Goal: Task Accomplishment & Management: Use online tool/utility

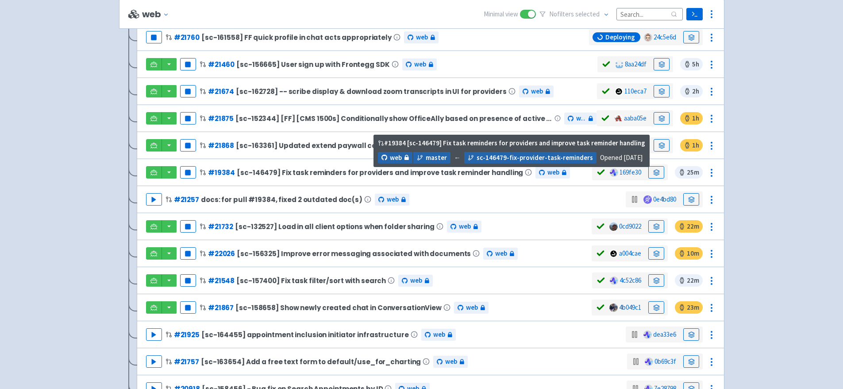
scroll to position [387, 0]
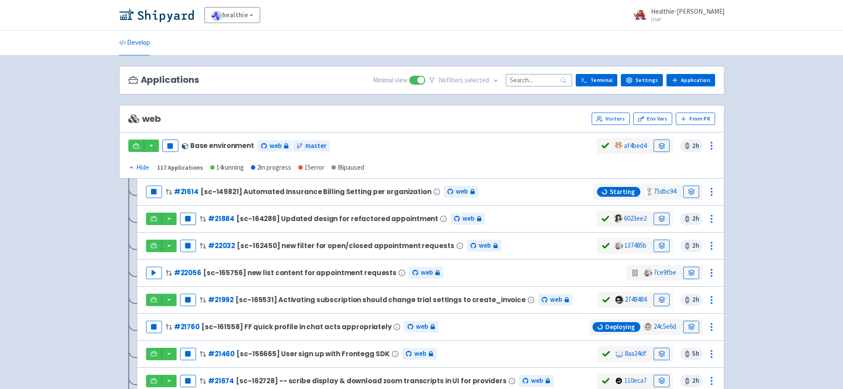
click at [543, 80] on input at bounding box center [539, 80] width 66 height 12
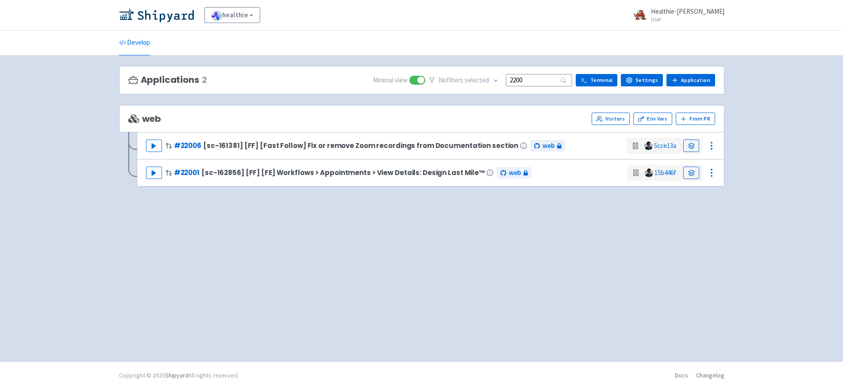
type input "2200"
click at [159, 14] on img at bounding box center [156, 15] width 75 height 14
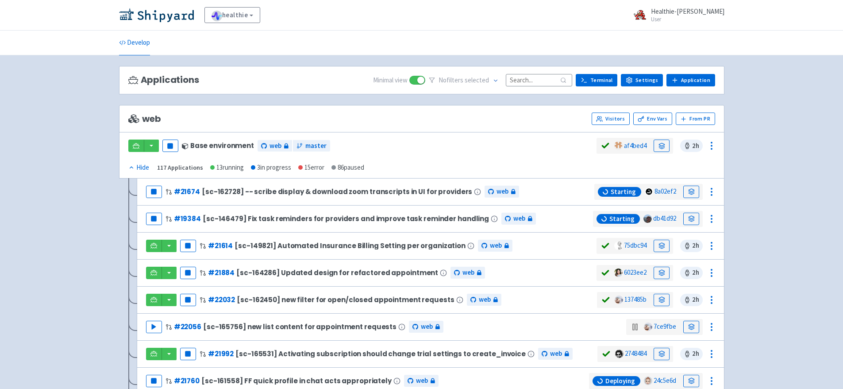
click at [522, 79] on input at bounding box center [539, 80] width 66 height 12
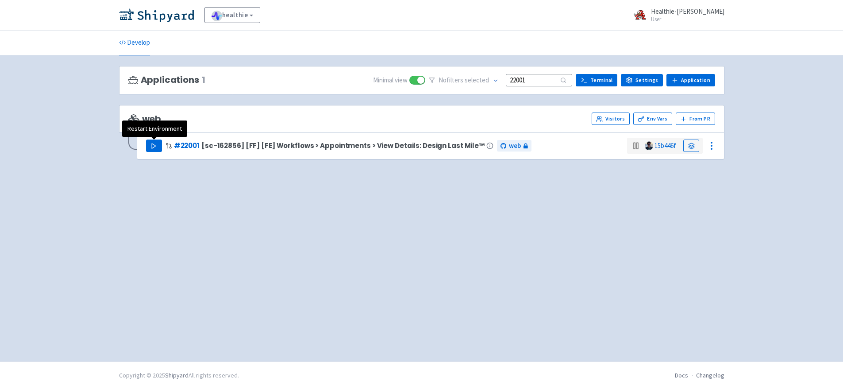
type input "22001"
click at [154, 143] on icon "button" at bounding box center [154, 146] width 7 height 7
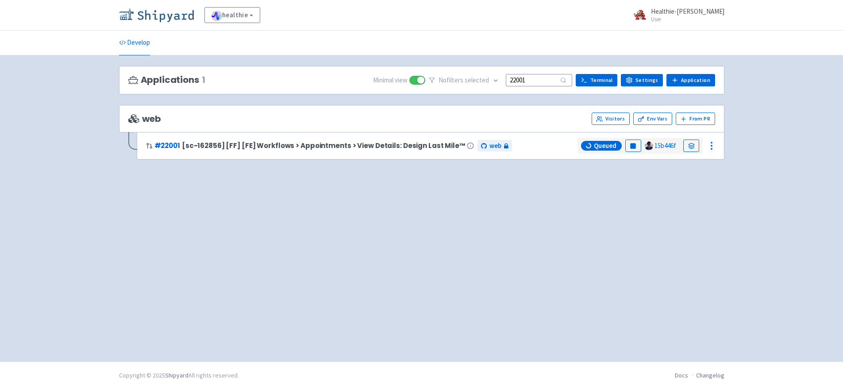
click at [162, 15] on img at bounding box center [156, 15] width 75 height 14
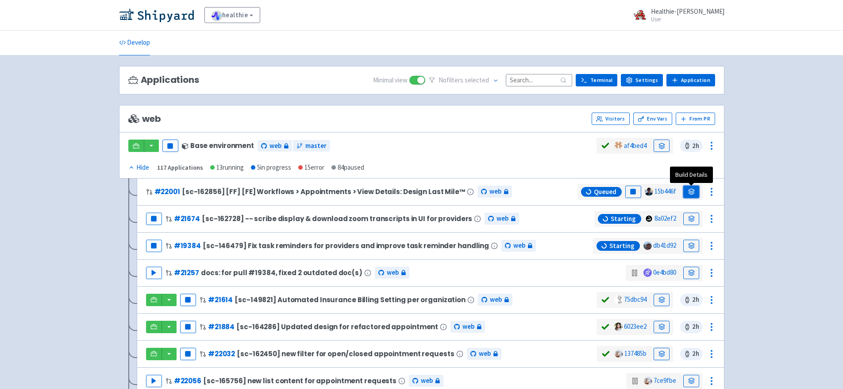
click at [692, 193] on icon at bounding box center [691, 191] width 7 height 7
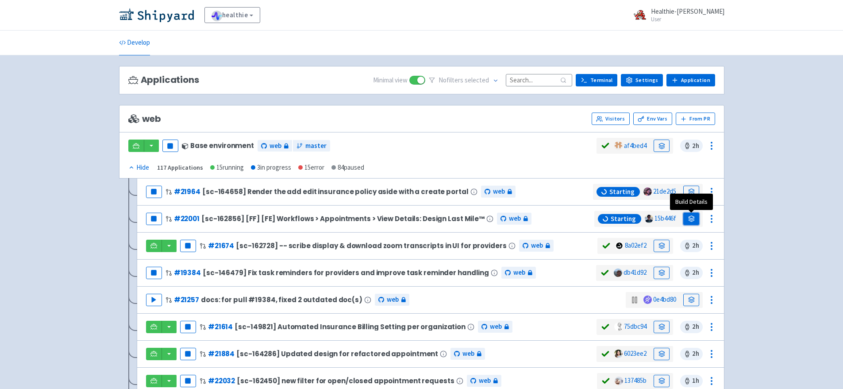
click at [693, 217] on icon at bounding box center [691, 218] width 7 height 7
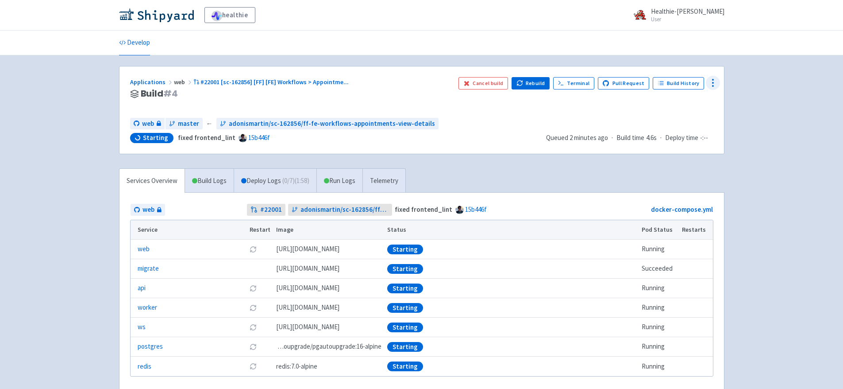
click at [710, 83] on icon at bounding box center [713, 82] width 11 height 11
click at [691, 118] on span "Data Dashboard" at bounding box center [673, 118] width 45 height 12
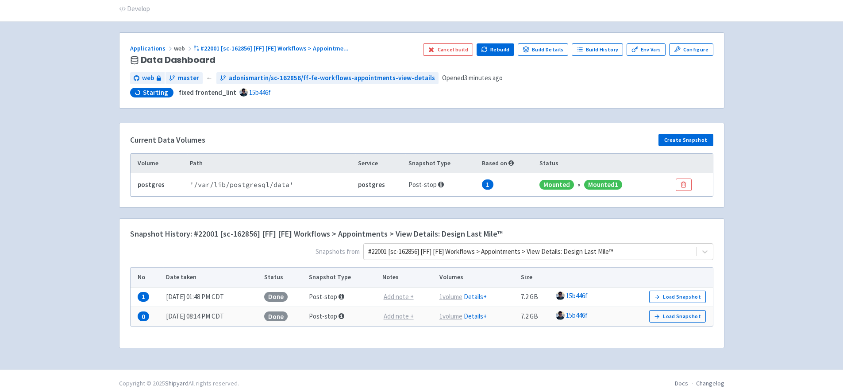
scroll to position [42, 0]
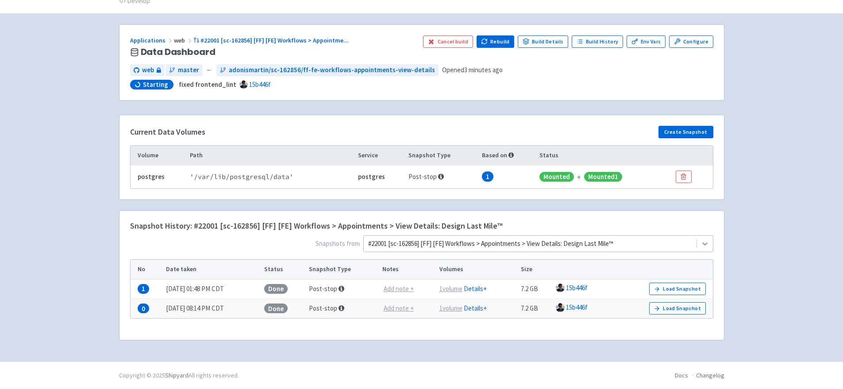
click at [706, 242] on icon at bounding box center [705, 243] width 9 height 9
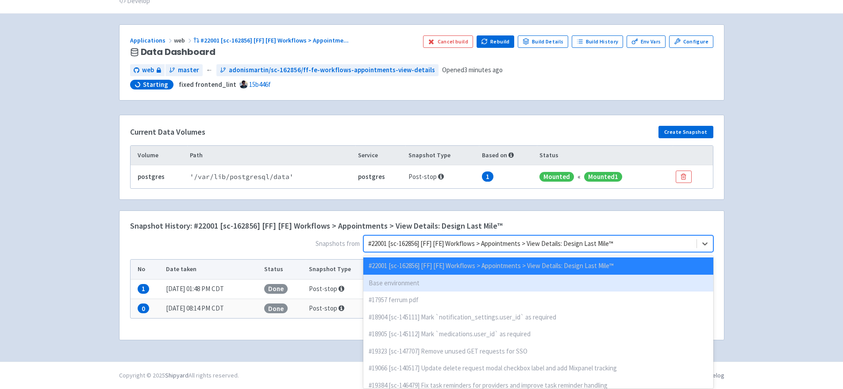
click at [412, 282] on div "Base environment" at bounding box center [538, 283] width 350 height 17
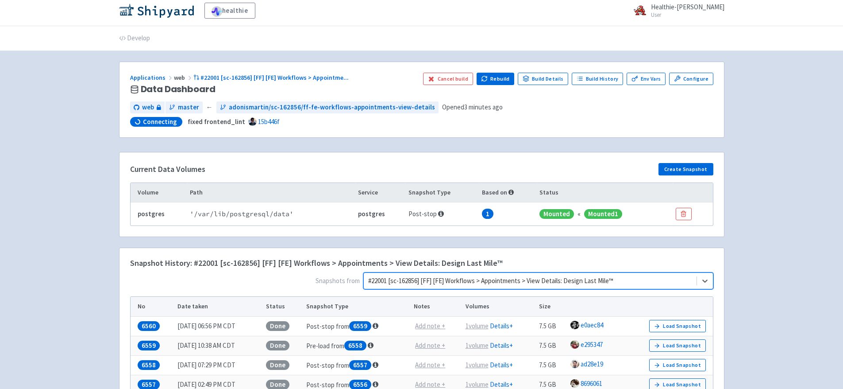
scroll to position [0, 0]
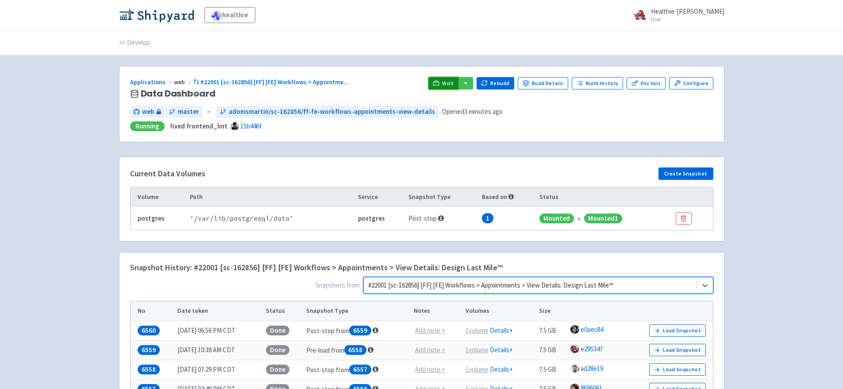
click at [447, 82] on span "Visit" at bounding box center [448, 83] width 12 height 7
